Goal: Information Seeking & Learning: Find specific fact

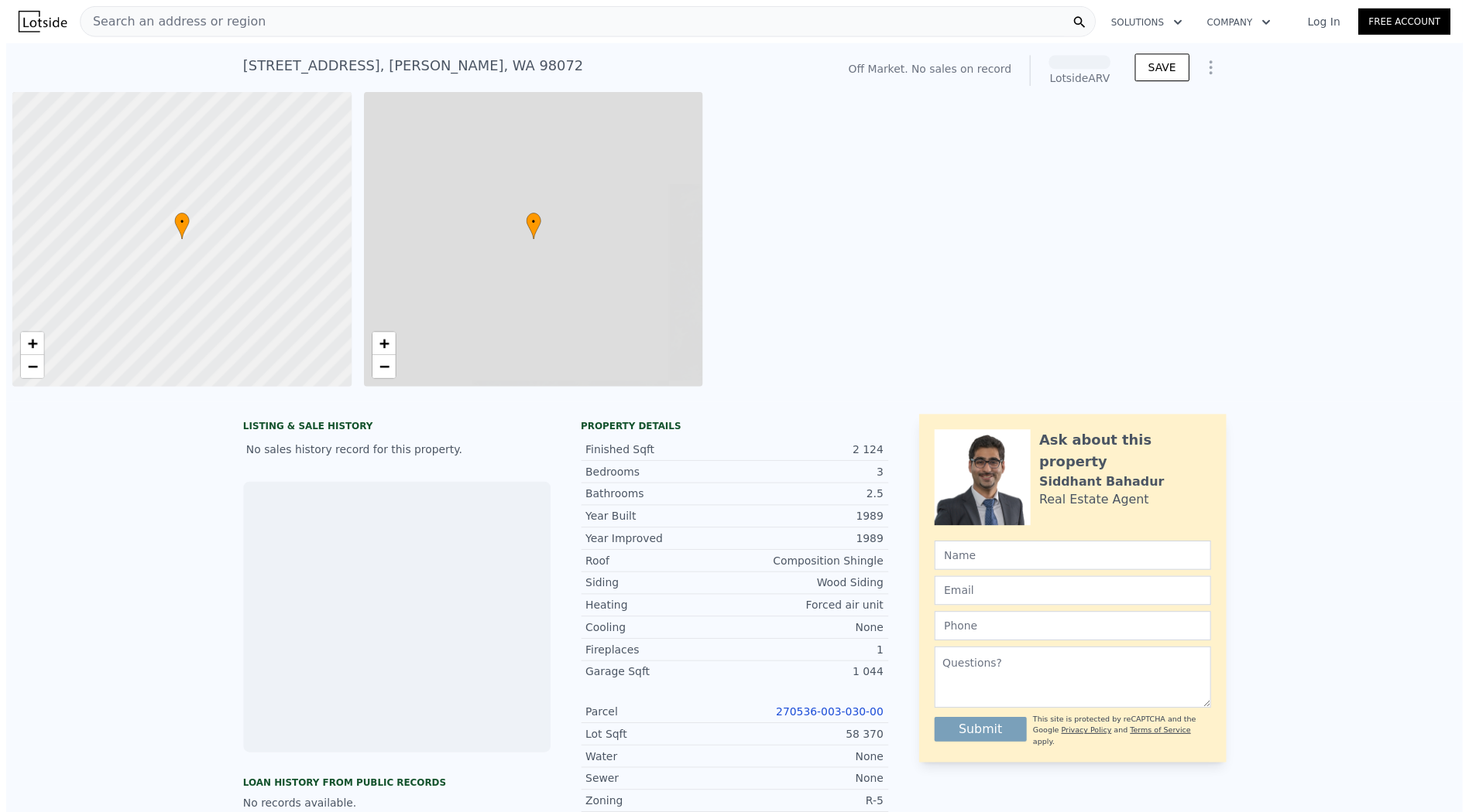
scroll to position [0, 6]
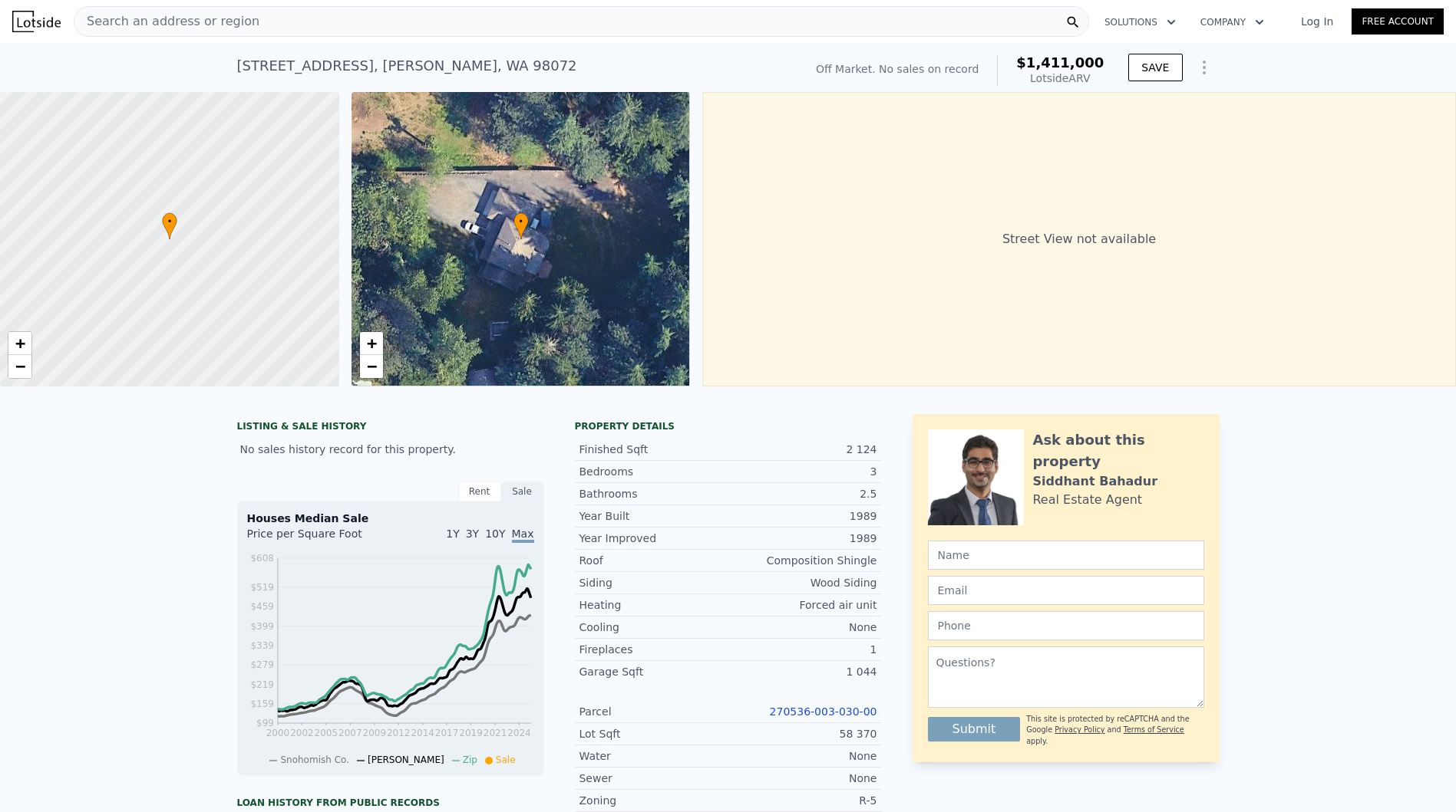
drag, startPoint x: 223, startPoint y: 63, endPoint x: 341, endPoint y: 69, distance: 118.2
click at [341, 69] on div "24019 85th Ave SE , Maltby , WA 98072 No sales on record (~ARV $1.411m ) Off Ma…" at bounding box center [728, 67] width 1456 height 50
copy div "24019 85th Ave SE"
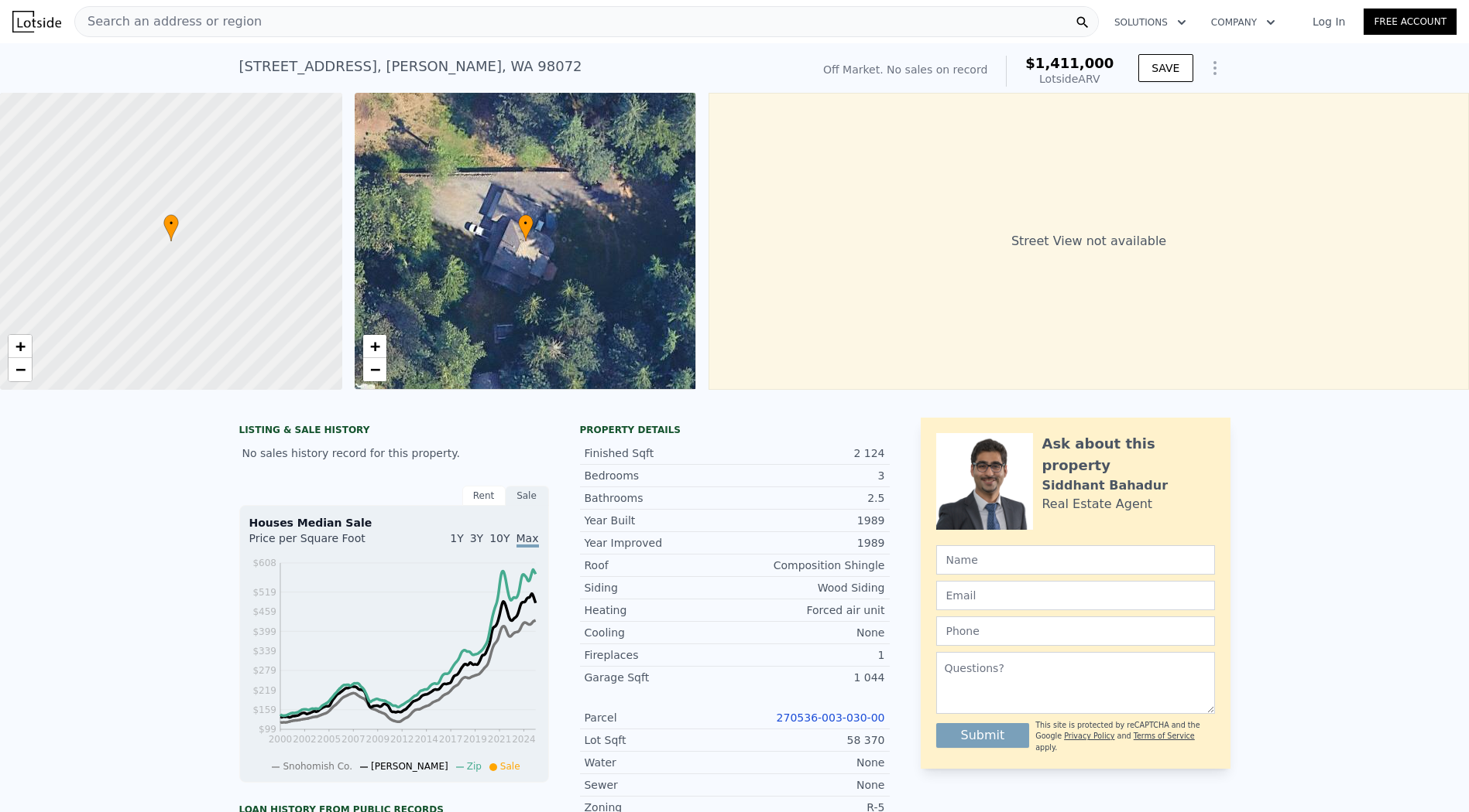
click at [830, 724] on link "270536-003-030-00" at bounding box center [830, 718] width 108 height 12
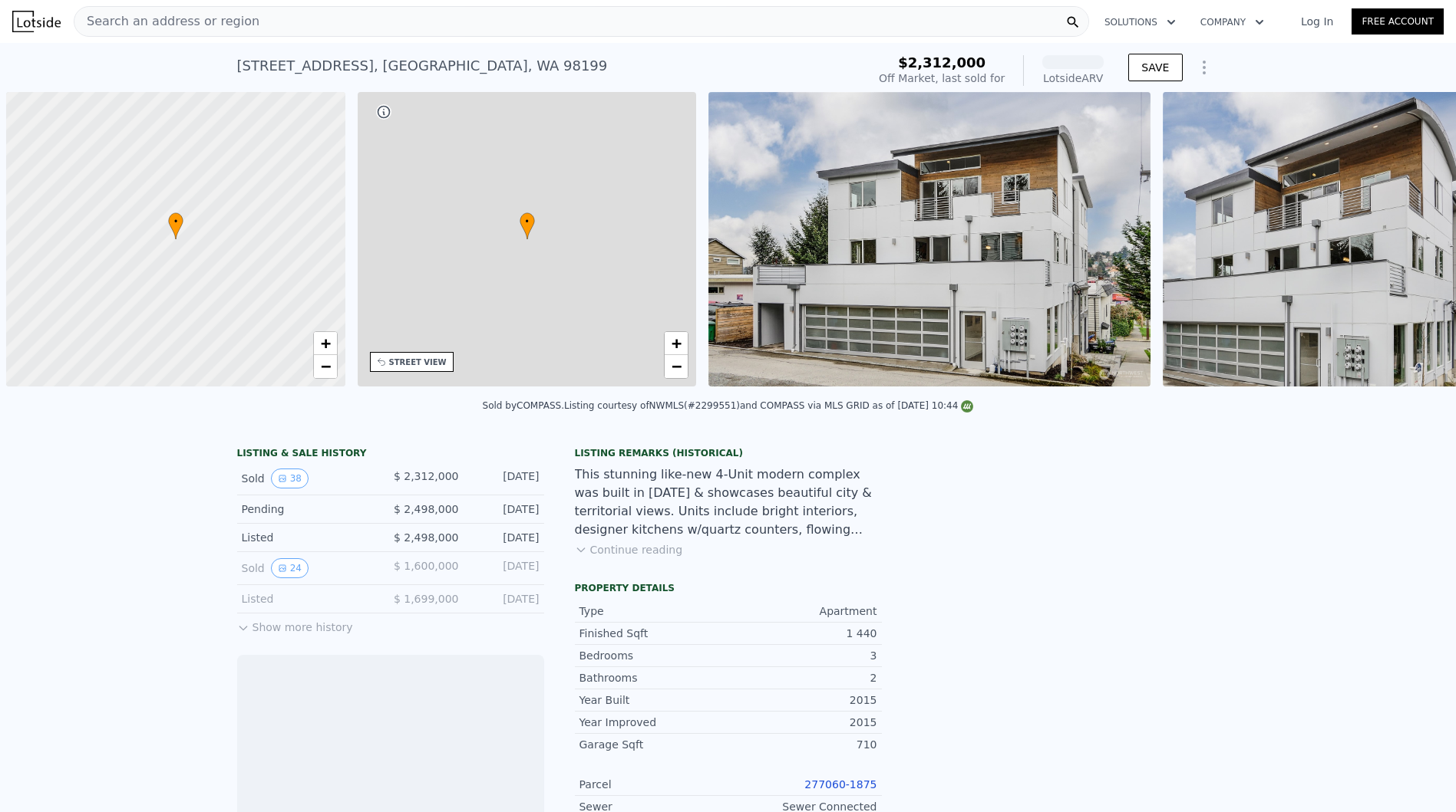
scroll to position [0, 6]
